Goal: Task Accomplishment & Management: Manage account settings

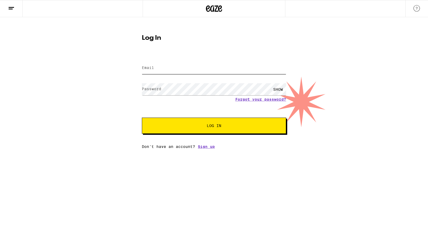
type input "[EMAIL_ADDRESS][DOMAIN_NAME][PERSON_NAME]"
click at [278, 88] on div "SHOW" at bounding box center [278, 89] width 16 height 12
click at [211, 125] on span "Log In" at bounding box center [214, 126] width 15 height 4
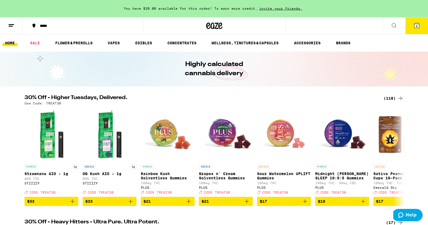
click at [12, 22] on icon at bounding box center [11, 25] width 6 height 6
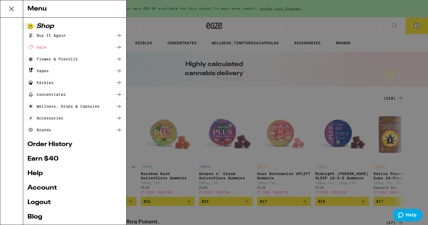
scroll to position [22, 0]
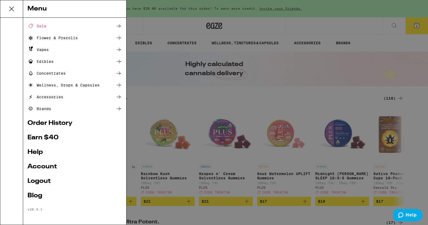
click at [43, 164] on link "Account" at bounding box center [74, 167] width 94 height 6
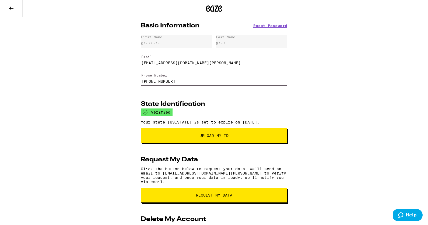
click at [160, 62] on input "[EMAIL_ADDRESS][DOMAIN_NAME][PERSON_NAME]" at bounding box center [213, 59] width 145 height 15
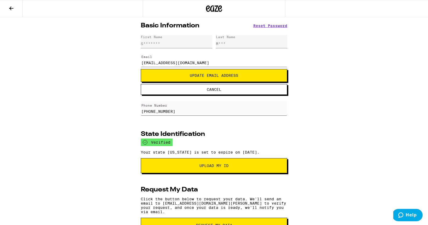
type input "[EMAIL_ADDRESS][DOMAIN_NAME]"
click at [186, 73] on button "Update Email Address" at bounding box center [214, 75] width 146 height 13
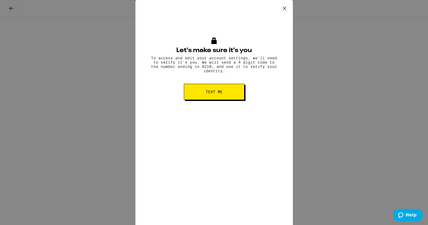
click at [211, 98] on button "Text me" at bounding box center [214, 92] width 61 height 16
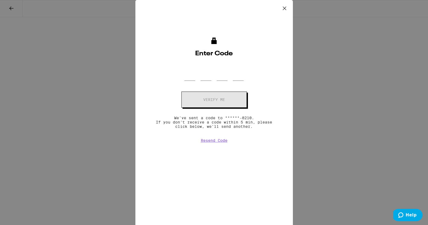
click at [196, 76] on div at bounding box center [213, 73] width 59 height 16
click at [188, 77] on input "OTP Code" at bounding box center [189, 73] width 11 height 16
type input "1"
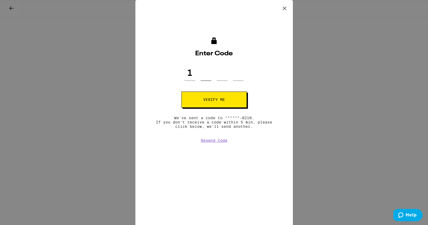
type input "8"
type input "0"
type input "6"
click at [204, 99] on span "Verify me" at bounding box center [214, 100] width 22 height 4
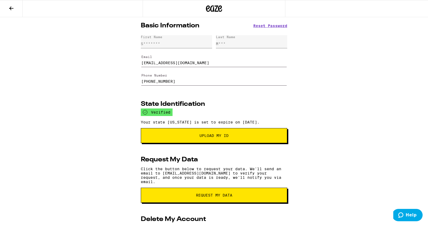
click at [212, 6] on icon at bounding box center [214, 8] width 8 height 6
